Goal: Information Seeking & Learning: Understand process/instructions

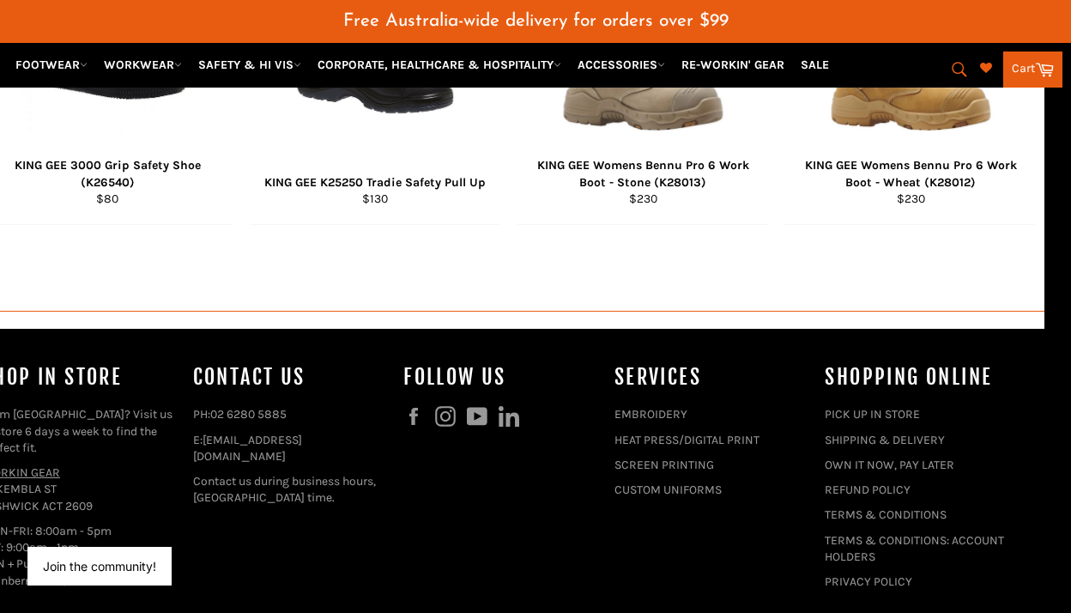
scroll to position [1777, 27]
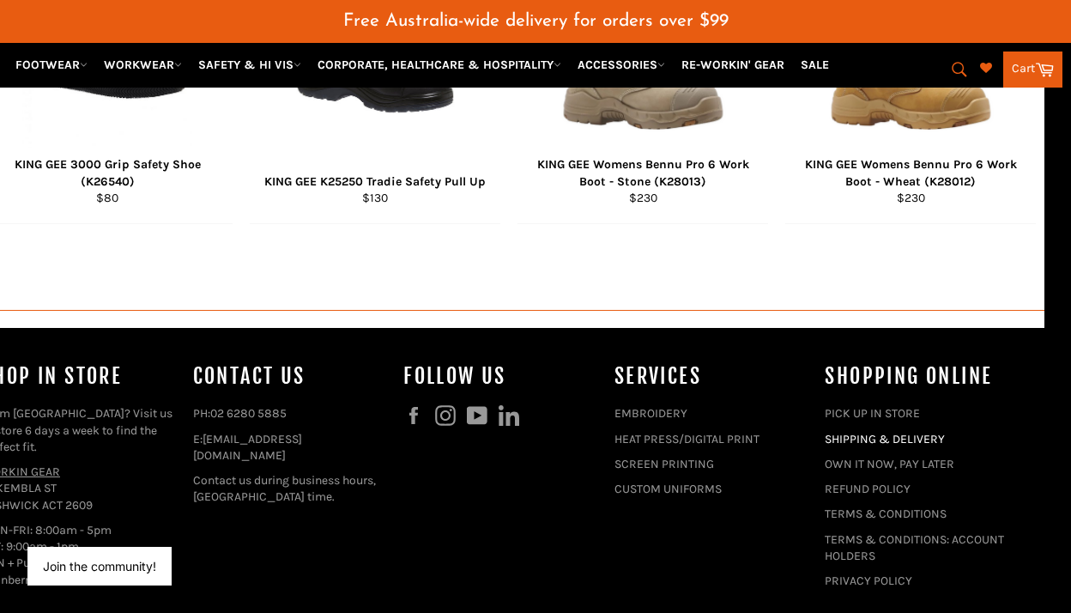
click at [893, 432] on link "SHIPPING & DELIVERY" at bounding box center [885, 439] width 120 height 15
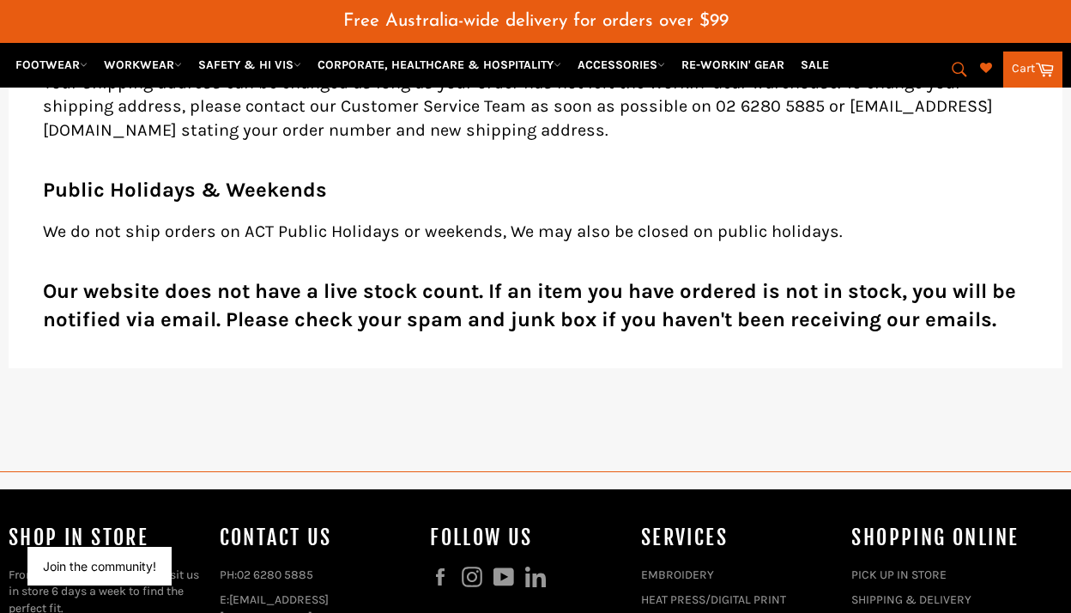
scroll to position [1104, 0]
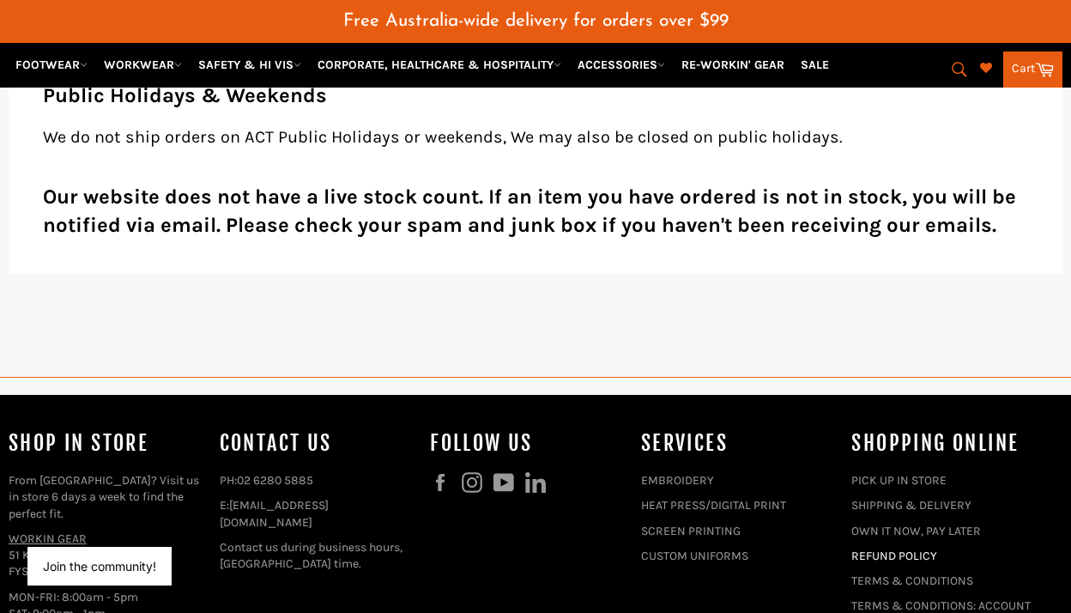
click at [869, 557] on link "REFUND POLICY" at bounding box center [895, 556] width 86 height 15
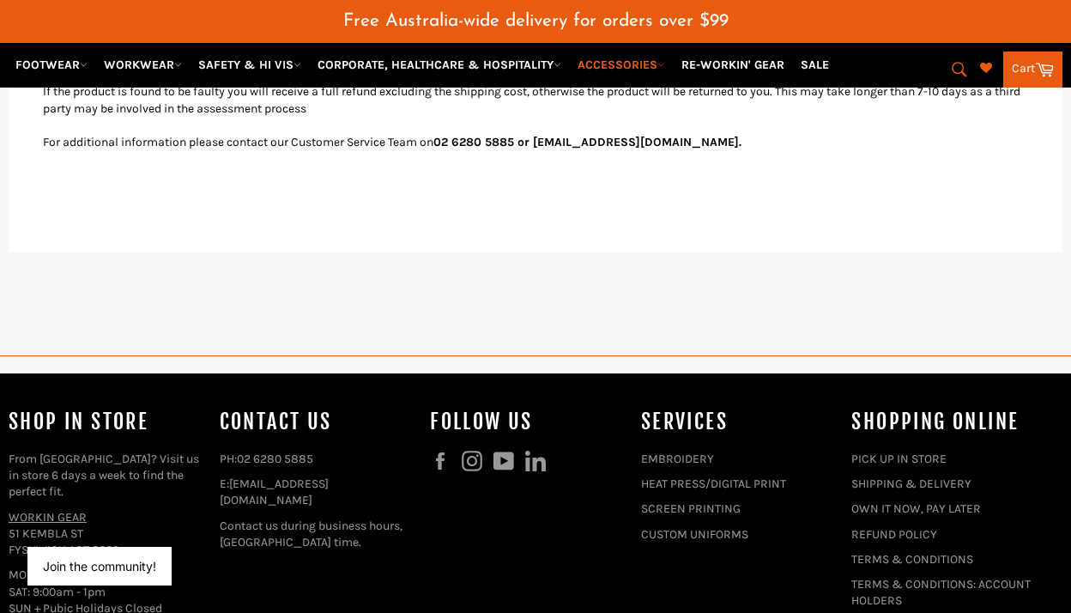
scroll to position [2132, 0]
